Goal: Task Accomplishment & Management: Manage account settings

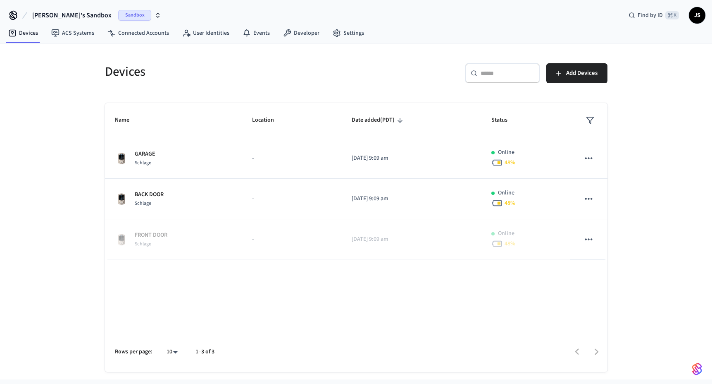
click at [118, 14] on span "Sandbox" at bounding box center [134, 15] width 33 height 11
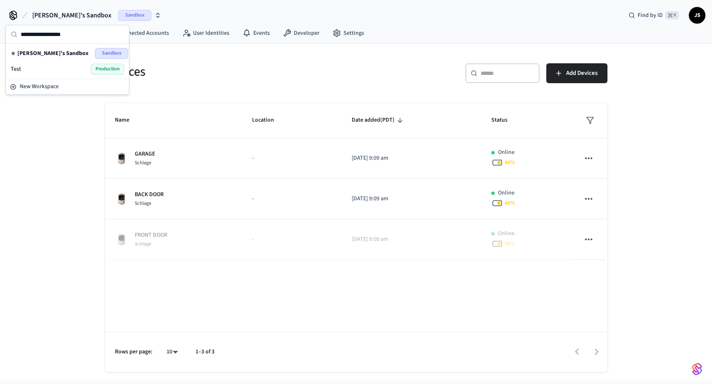
click at [61, 70] on div "Test Production" at bounding box center [67, 69] width 113 height 11
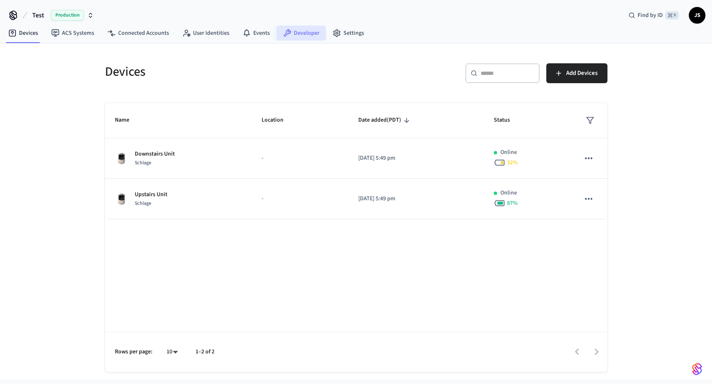
click at [299, 33] on link "Developer" at bounding box center [302, 33] width 50 height 15
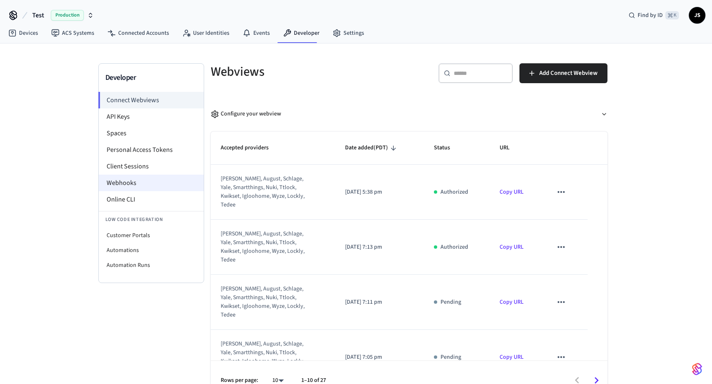
click at [161, 180] on li "Webhooks" at bounding box center [151, 182] width 105 height 17
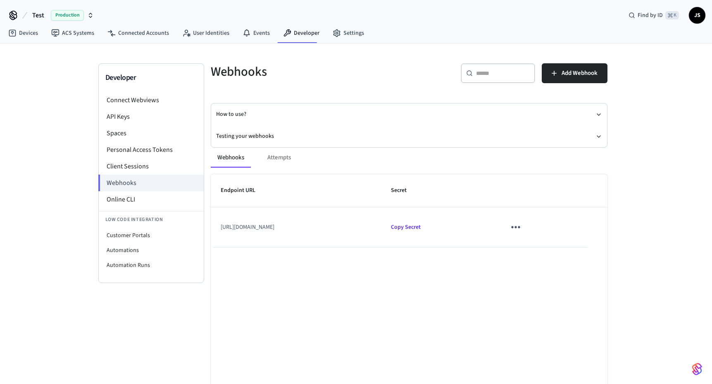
click at [521, 227] on icon "sticky table" at bounding box center [516, 227] width 9 height 2
click at [573, 241] on li "Edit" at bounding box center [577, 246] width 39 height 22
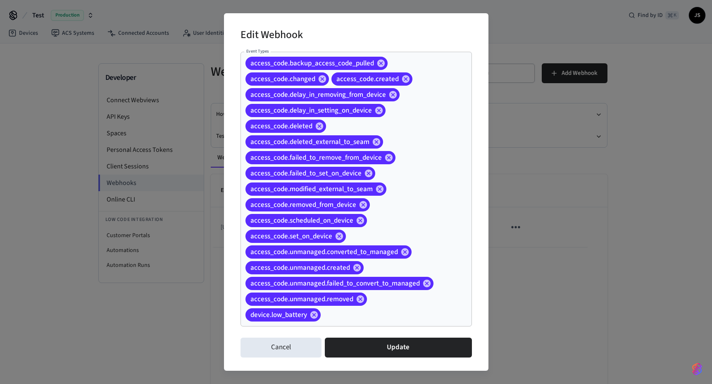
scroll to position [2, 0]
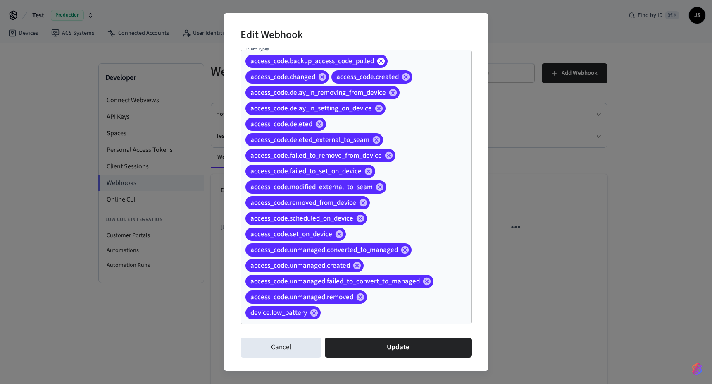
click at [382, 60] on icon at bounding box center [380, 60] width 7 height 7
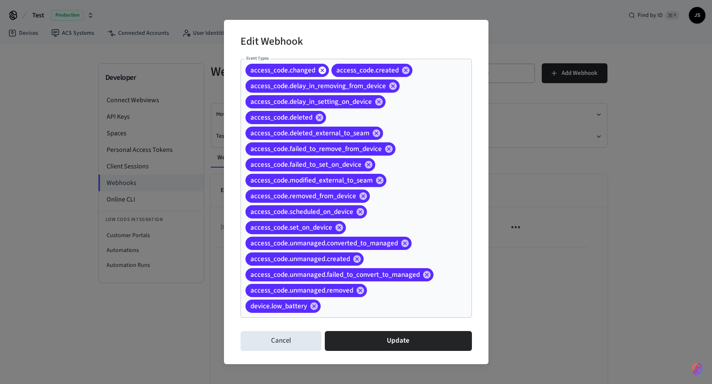
click at [320, 69] on icon at bounding box center [321, 69] width 7 height 7
click at [320, 70] on icon at bounding box center [319, 69] width 7 height 7
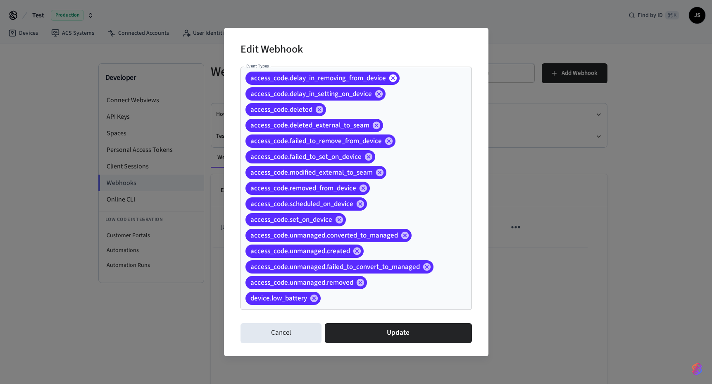
click at [395, 76] on icon at bounding box center [393, 78] width 9 height 9
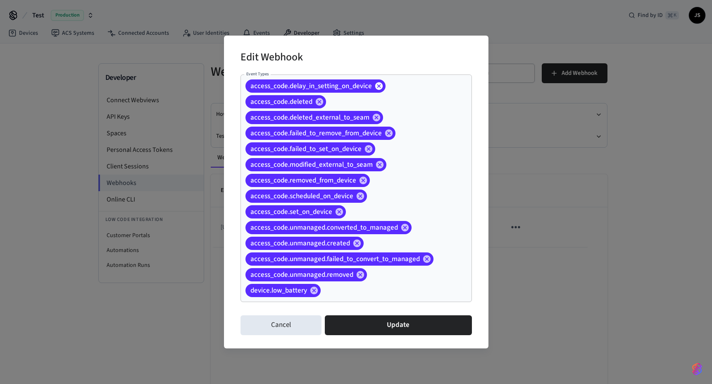
click at [381, 86] on icon at bounding box center [378, 85] width 7 height 7
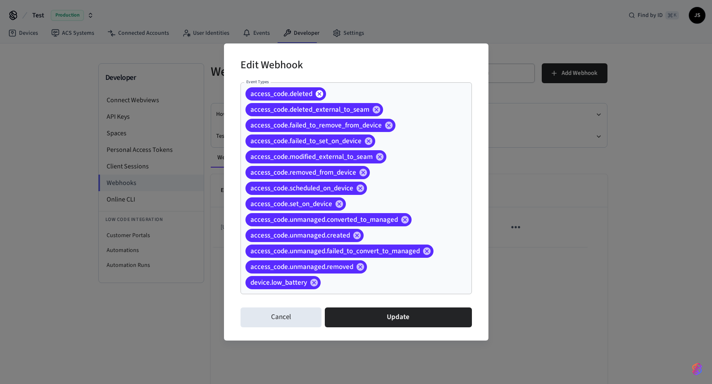
click at [321, 92] on icon at bounding box center [318, 93] width 7 height 7
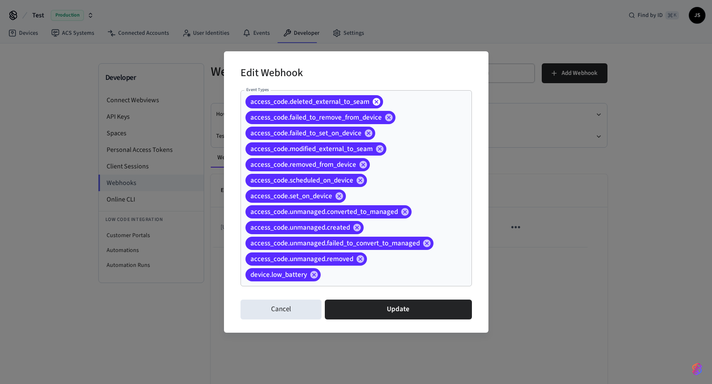
click at [376, 100] on icon at bounding box center [376, 101] width 7 height 7
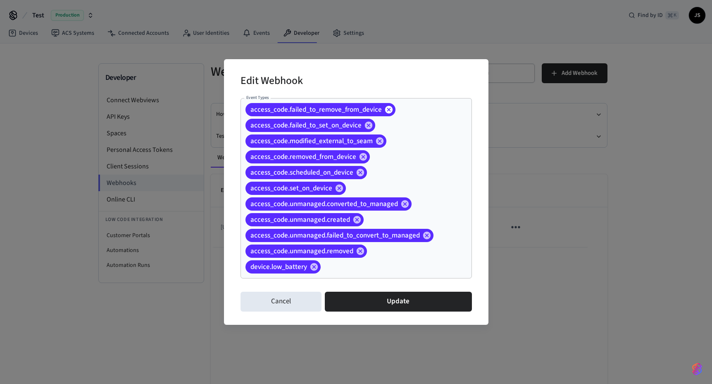
click at [387, 109] on icon at bounding box center [388, 108] width 7 height 7
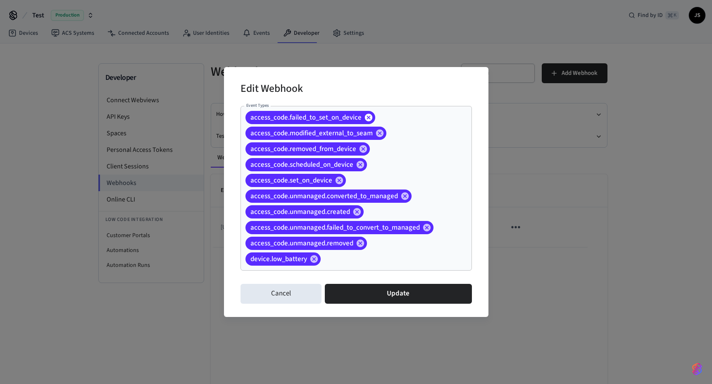
click at [370, 116] on icon at bounding box center [368, 116] width 7 height 7
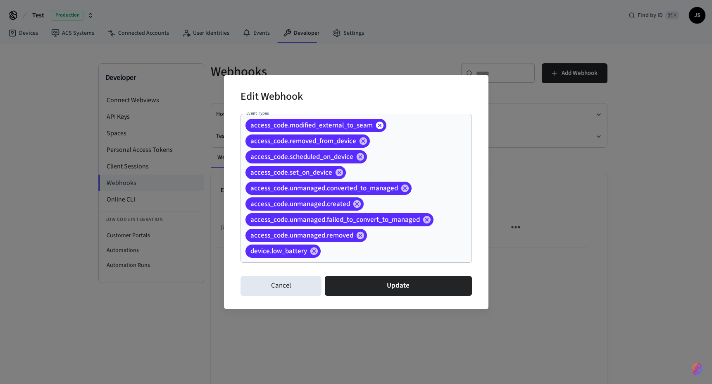
click at [379, 123] on icon at bounding box center [379, 124] width 7 height 7
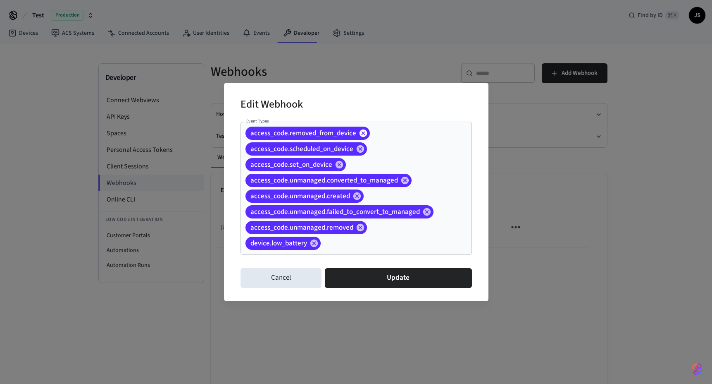
click at [363, 131] on icon at bounding box center [362, 132] width 7 height 7
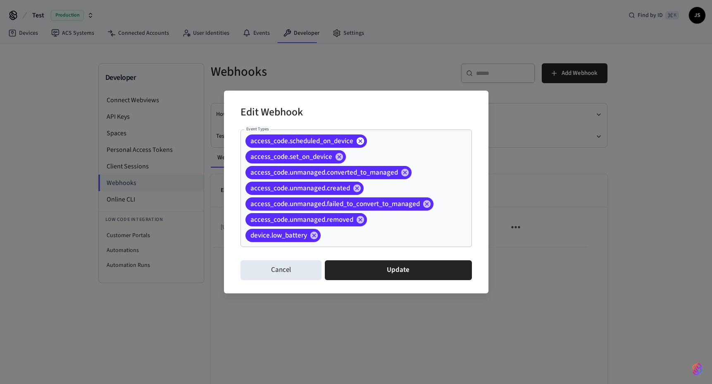
click at [360, 139] on icon at bounding box center [359, 140] width 7 height 7
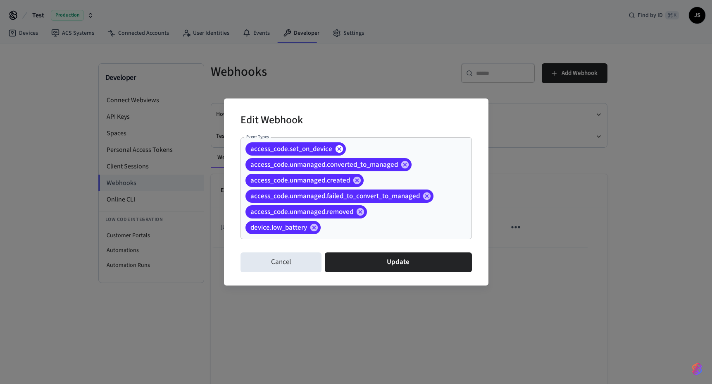
click at [339, 148] on icon at bounding box center [339, 148] width 9 height 9
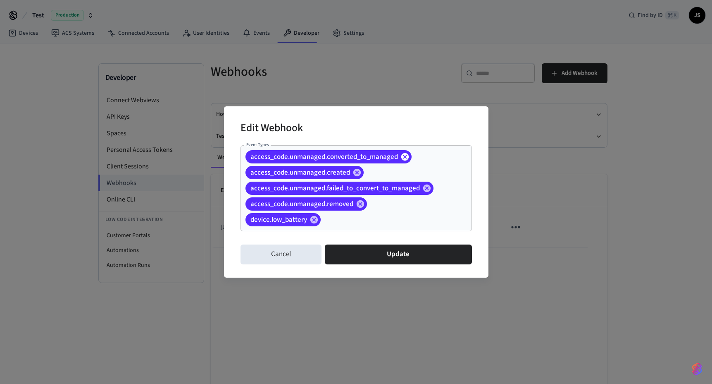
click at [403, 154] on icon at bounding box center [404, 156] width 7 height 7
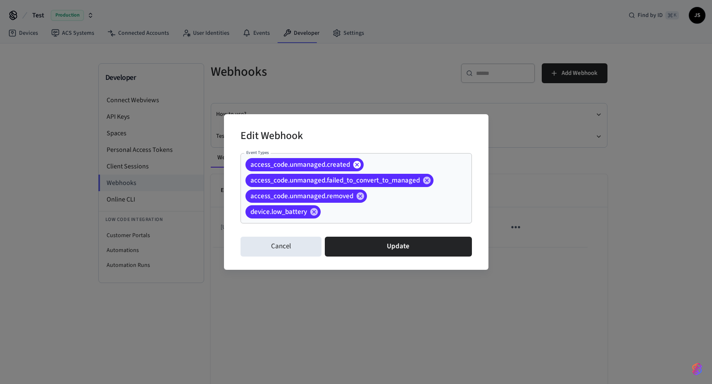
click at [356, 163] on icon at bounding box center [356, 163] width 7 height 7
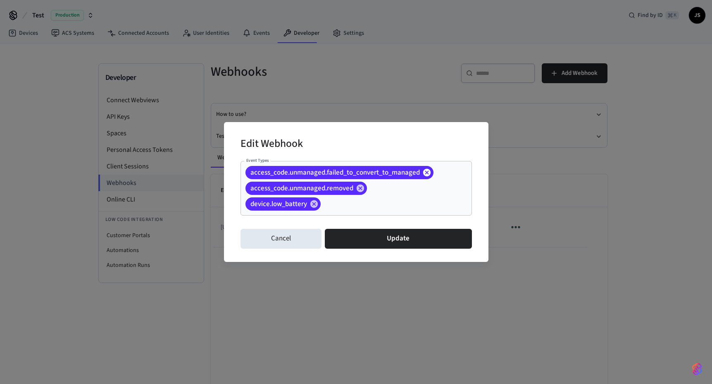
click at [423, 170] on icon at bounding box center [427, 172] width 9 height 9
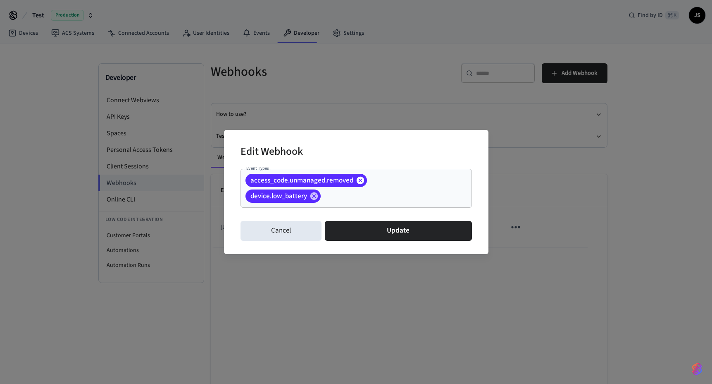
click at [360, 180] on icon at bounding box center [360, 180] width 9 height 9
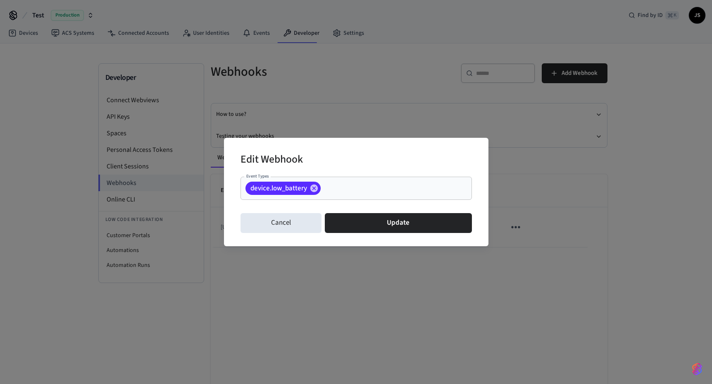
click at [348, 186] on input "Event Types" at bounding box center [383, 188] width 123 height 14
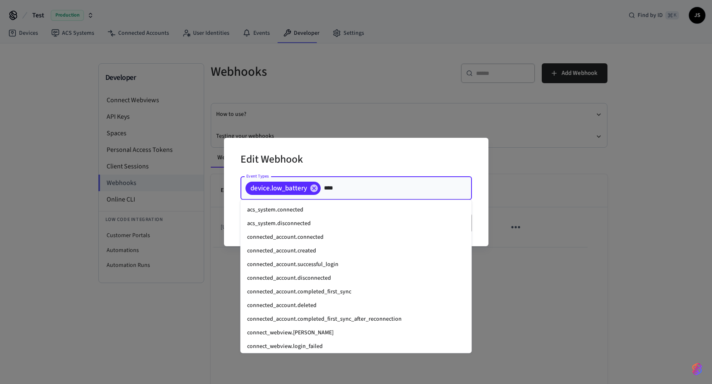
type input "*****"
click at [349, 248] on li "connected_account.created" at bounding box center [357, 251] width 232 height 14
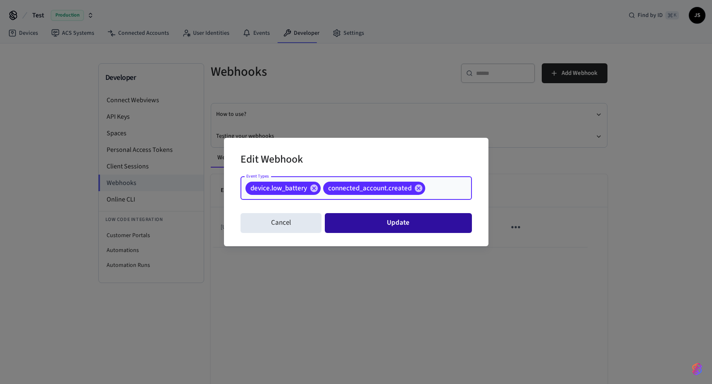
click at [407, 219] on button "Update" at bounding box center [398, 223] width 147 height 20
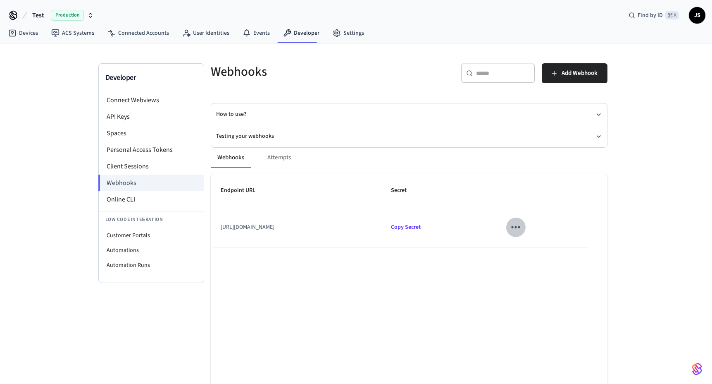
click at [526, 229] on button "sticky table" at bounding box center [515, 226] width 19 height 19
click at [562, 247] on li "Edit" at bounding box center [571, 255] width 39 height 22
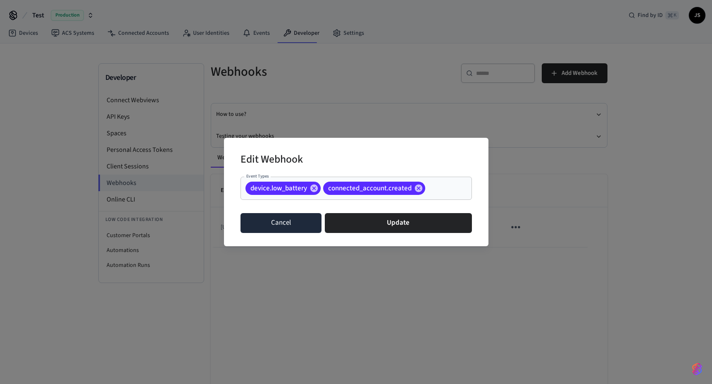
click at [303, 222] on button "Cancel" at bounding box center [281, 223] width 81 height 20
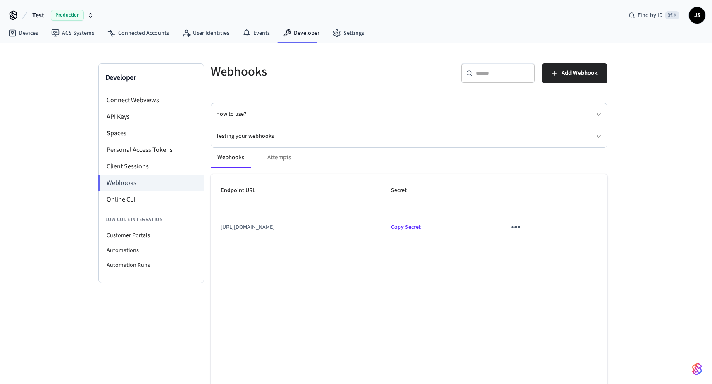
click at [240, 138] on div "Webhooks Attempts Endpoint URL Secret [URL][DOMAIN_NAME] Copy Secret Rows per p…" at bounding box center [404, 290] width 407 height 305
click at [245, 137] on button "Testing your webhooks" at bounding box center [409, 136] width 386 height 22
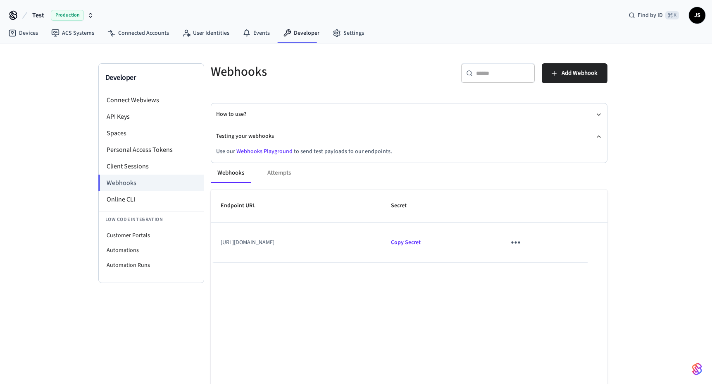
click at [267, 152] on link "Webhooks Playground" at bounding box center [265, 151] width 56 height 8
click at [522, 246] on icon "sticky table" at bounding box center [515, 242] width 13 height 13
click at [562, 263] on li "Edit" at bounding box center [575, 267] width 39 height 22
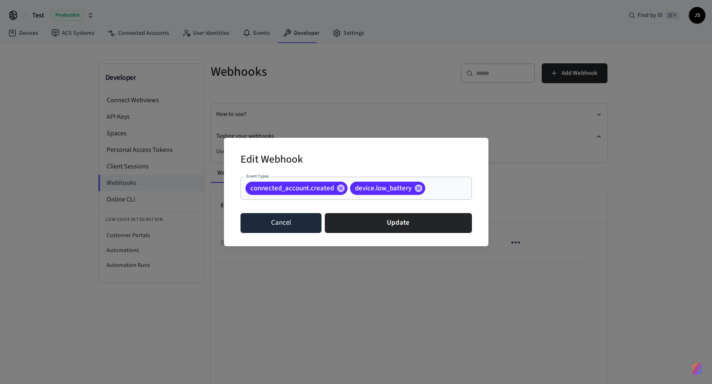
click at [301, 222] on button "Cancel" at bounding box center [281, 223] width 81 height 20
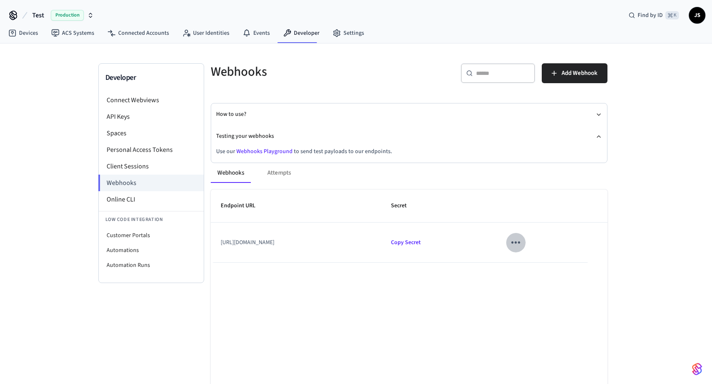
click at [521, 242] on icon "sticky table" at bounding box center [516, 242] width 9 height 2
click at [573, 287] on li "Delete" at bounding box center [577, 284] width 39 height 22
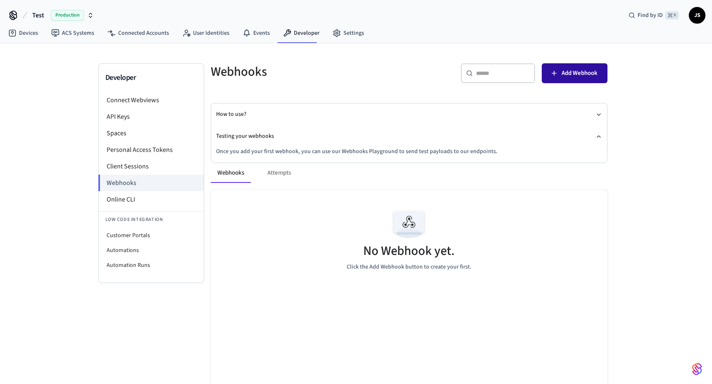
click at [586, 77] on span "Add Webhook" at bounding box center [580, 73] width 36 height 11
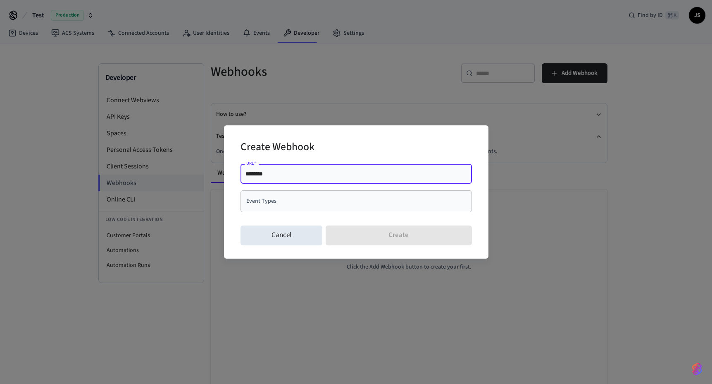
click at [311, 177] on input "********" at bounding box center [357, 174] width 222 height 8
click at [318, 175] on input "********" at bounding box center [357, 174] width 222 height 8
paste input "**********"
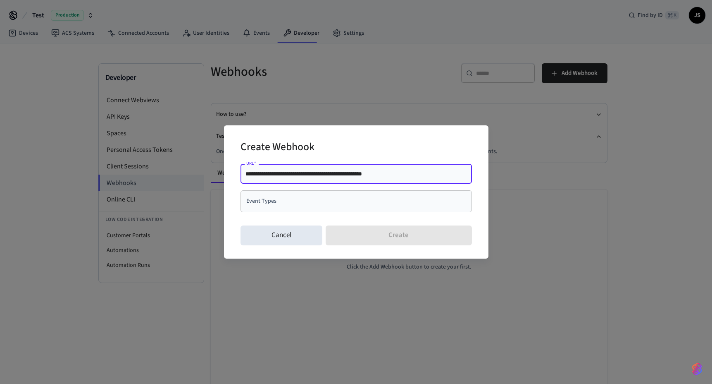
type input "**********"
click at [329, 201] on input "Event Types" at bounding box center [350, 201] width 212 height 14
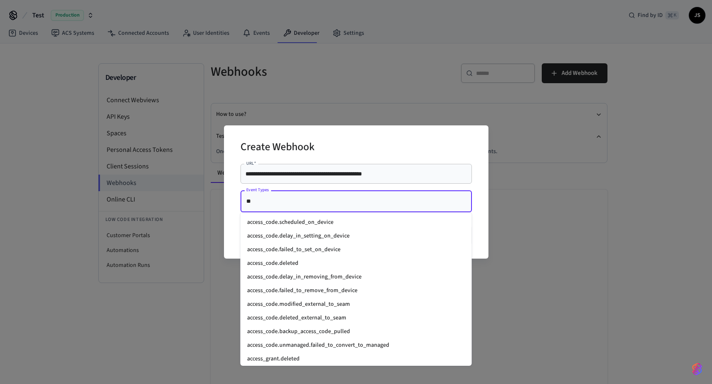
type input "***"
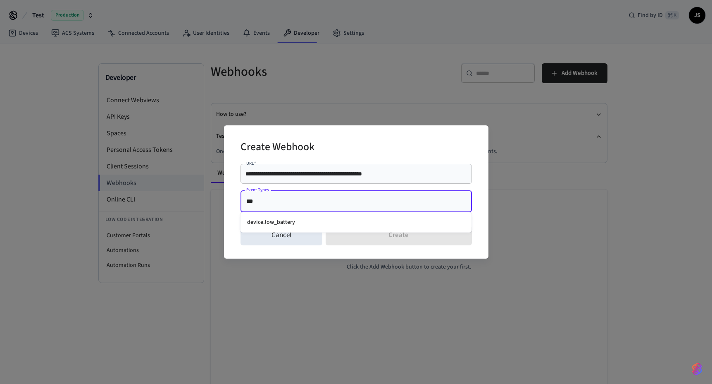
click at [311, 220] on li "device.low_battery" at bounding box center [357, 222] width 232 height 14
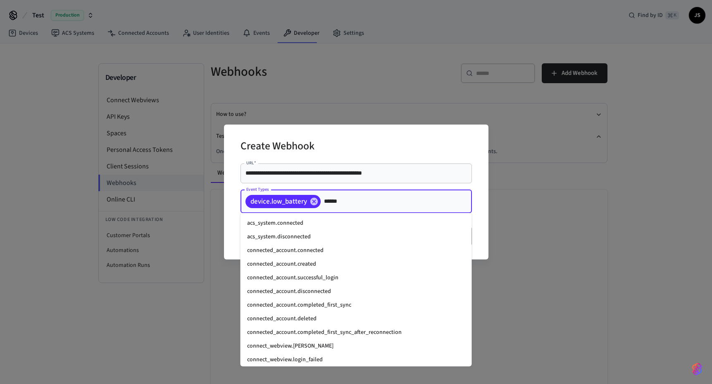
type input "*******"
click at [322, 250] on li "connected_account.connected" at bounding box center [357, 251] width 232 height 14
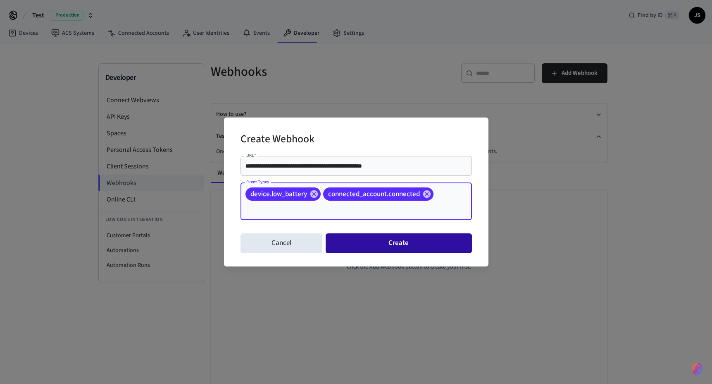
click at [401, 244] on button "Create" at bounding box center [399, 243] width 146 height 20
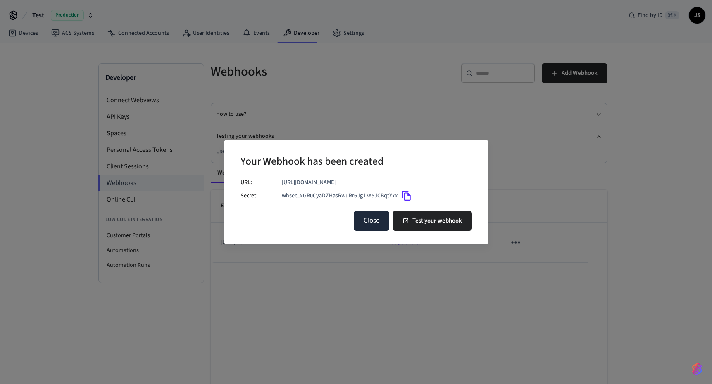
click at [370, 222] on button "Close" at bounding box center [372, 221] width 36 height 20
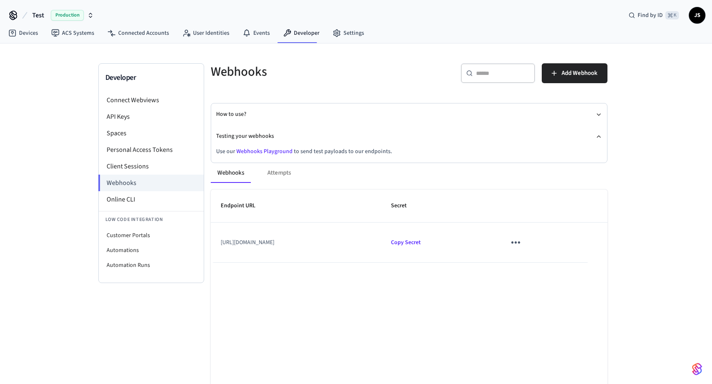
click at [269, 150] on link "Webhooks Playground" at bounding box center [265, 151] width 56 height 8
click at [521, 243] on icon "sticky table" at bounding box center [516, 242] width 9 height 2
click at [557, 264] on li "Edit" at bounding box center [571, 262] width 39 height 22
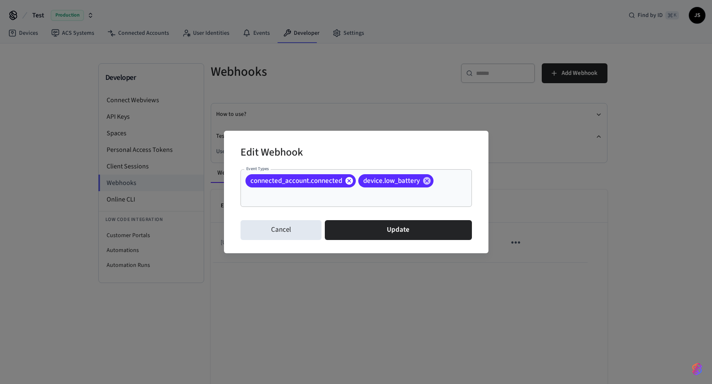
click at [349, 182] on icon at bounding box center [348, 180] width 7 height 7
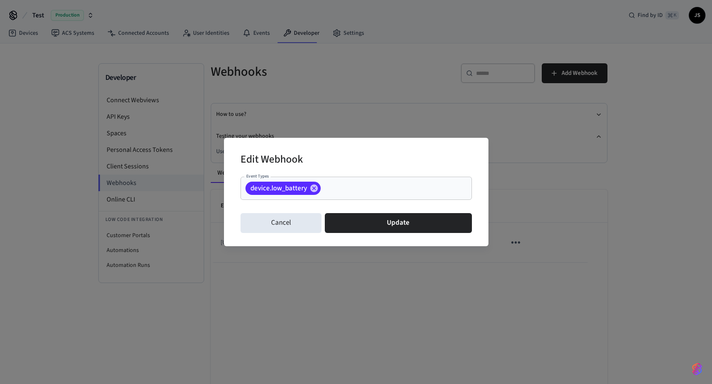
click at [391, 185] on input "Event Types" at bounding box center [383, 188] width 123 height 14
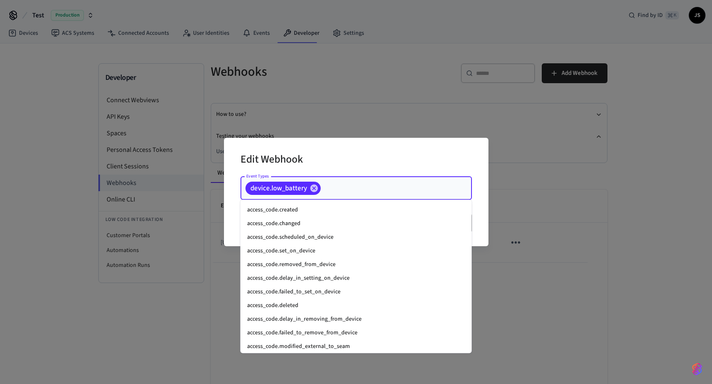
scroll to position [723, 0]
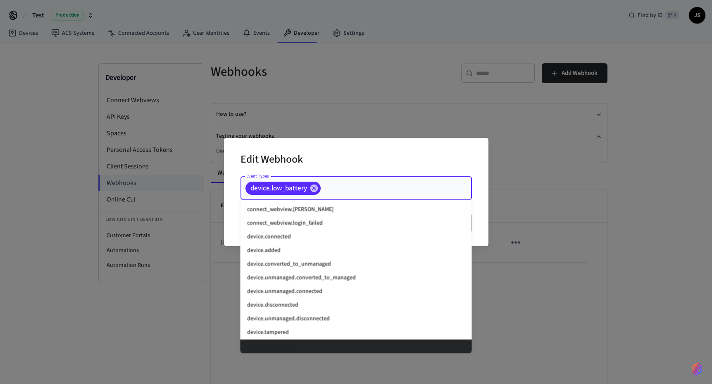
paste input "**********"
type input "**********"
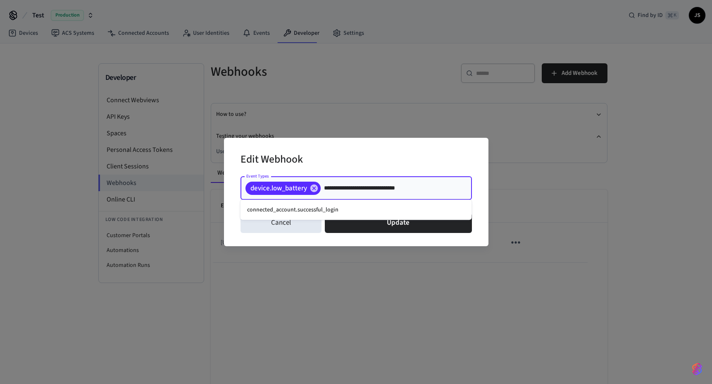
click at [298, 208] on li "connected_account.successful_login" at bounding box center [357, 210] width 232 height 14
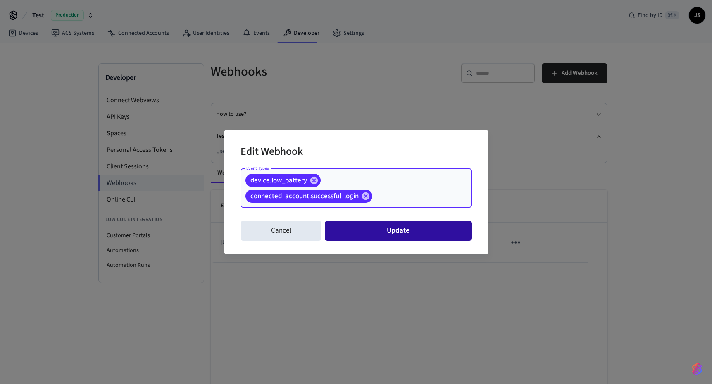
click at [383, 228] on button "Update" at bounding box center [398, 231] width 147 height 20
